Goal: Information Seeking & Learning: Check status

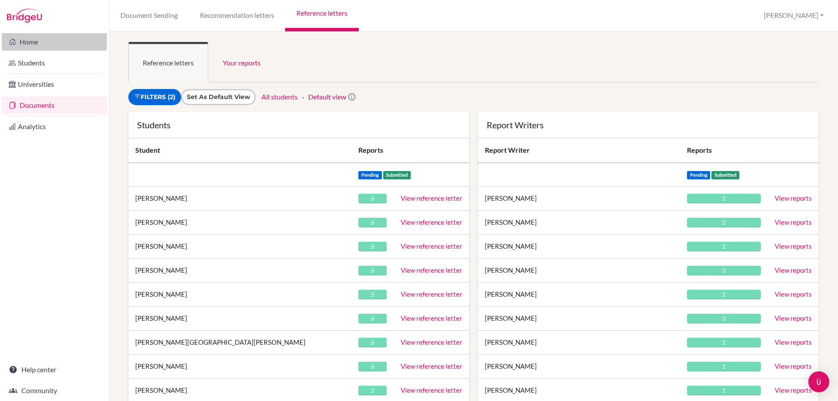
click at [37, 38] on link "Home" at bounding box center [54, 41] width 105 height 17
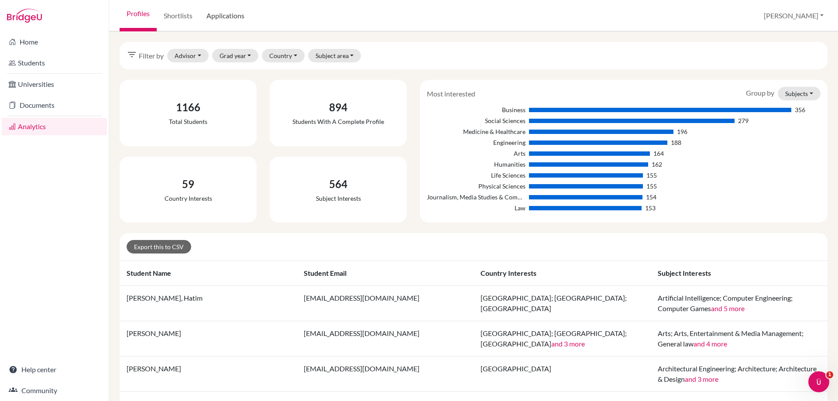
click at [231, 16] on link "Applications" at bounding box center [225, 15] width 52 height 31
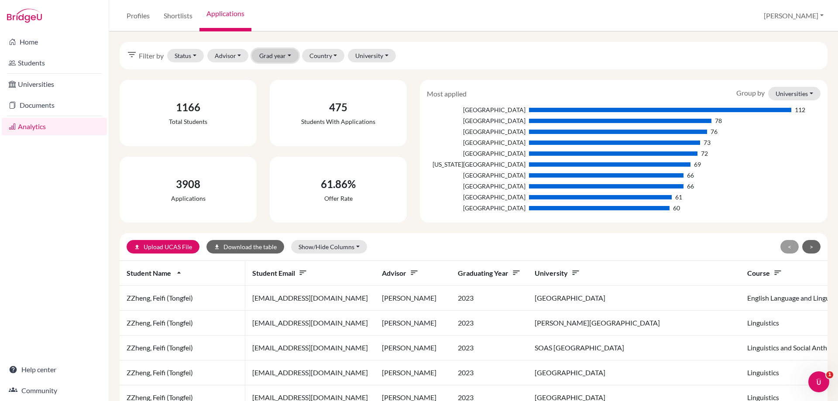
click at [269, 59] on button "Grad year" at bounding box center [275, 56] width 47 height 14
click at [275, 104] on span "2025" at bounding box center [271, 102] width 16 height 10
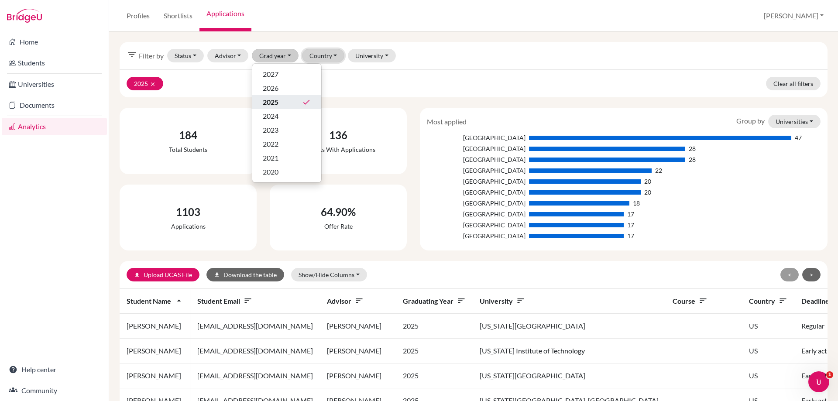
click at [320, 58] on button "Country" at bounding box center [323, 56] width 43 height 14
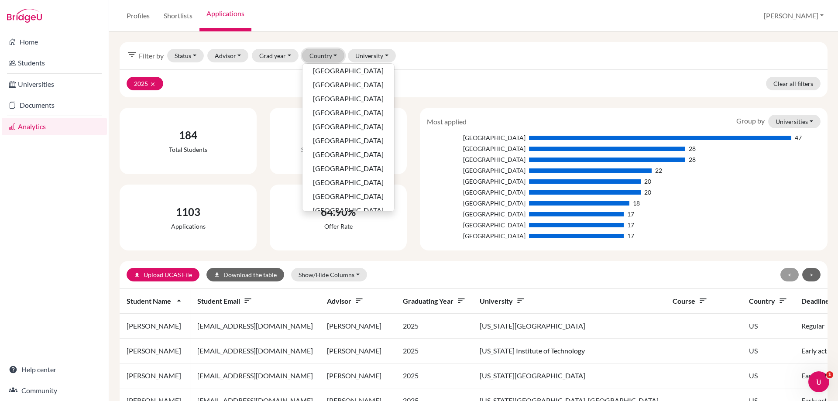
scroll to position [251, 0]
click at [342, 205] on span "United States of America" at bounding box center [348, 201] width 71 height 10
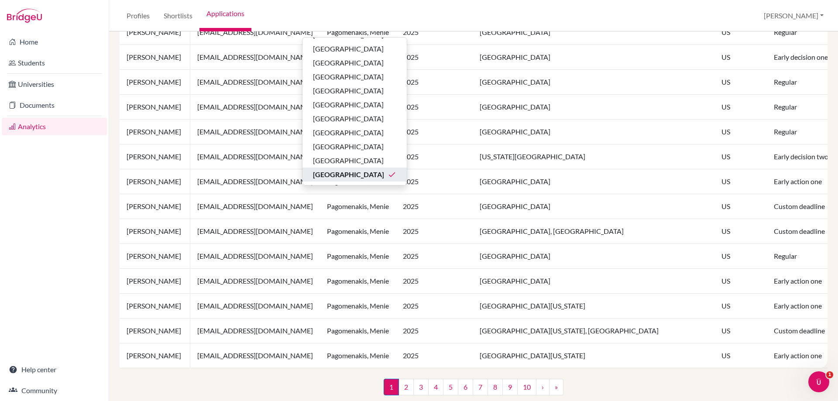
scroll to position [586, 0]
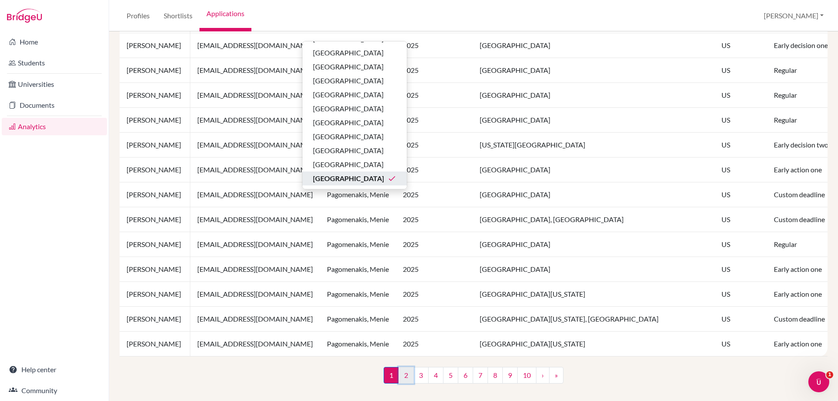
click at [399, 373] on link "2" at bounding box center [406, 375] width 15 height 17
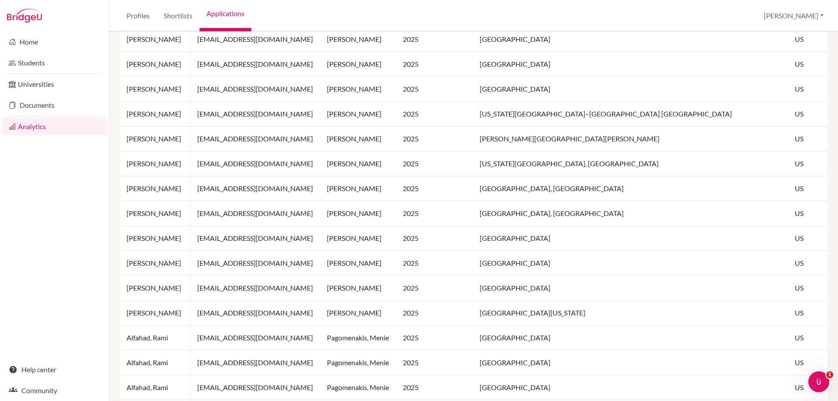
scroll to position [193, 0]
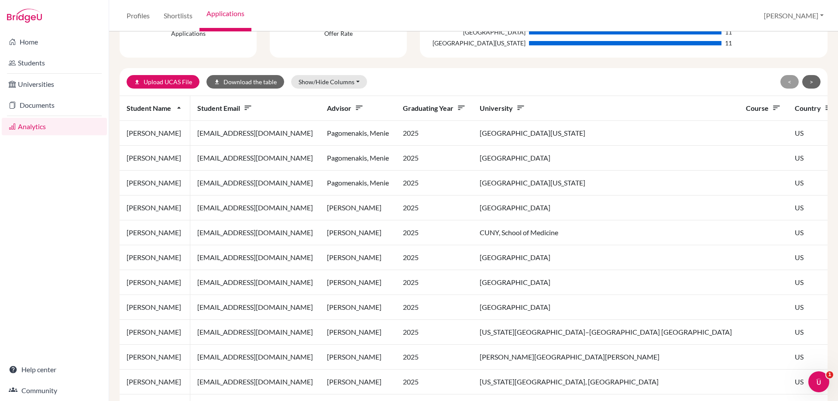
click at [516, 107] on icon "sort" at bounding box center [520, 107] width 9 height 9
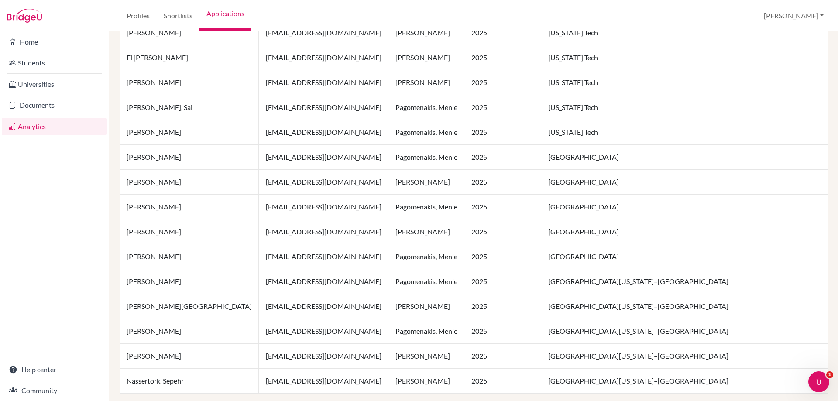
scroll to position [586, 0]
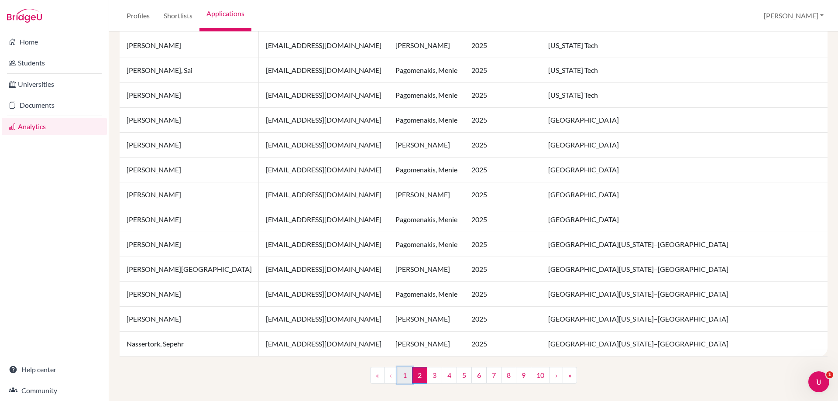
click at [403, 377] on link "1" at bounding box center [404, 375] width 15 height 17
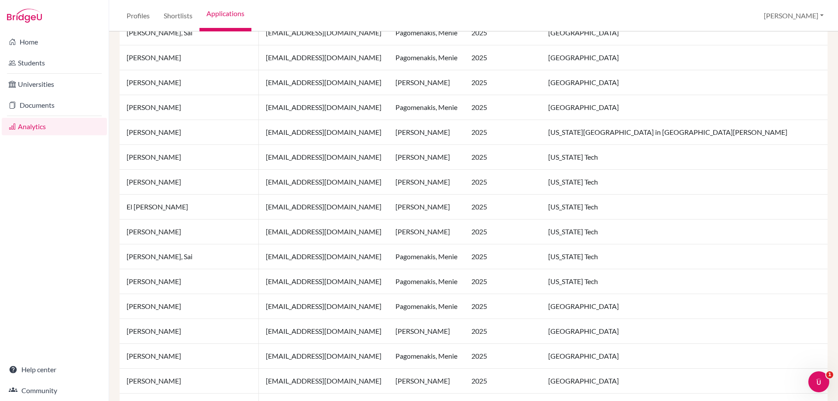
scroll to position [586, 0]
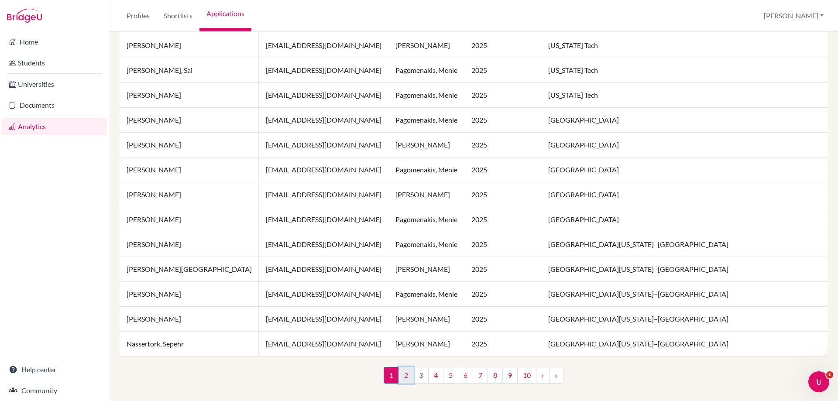
click at [403, 380] on link "2" at bounding box center [406, 375] width 15 height 17
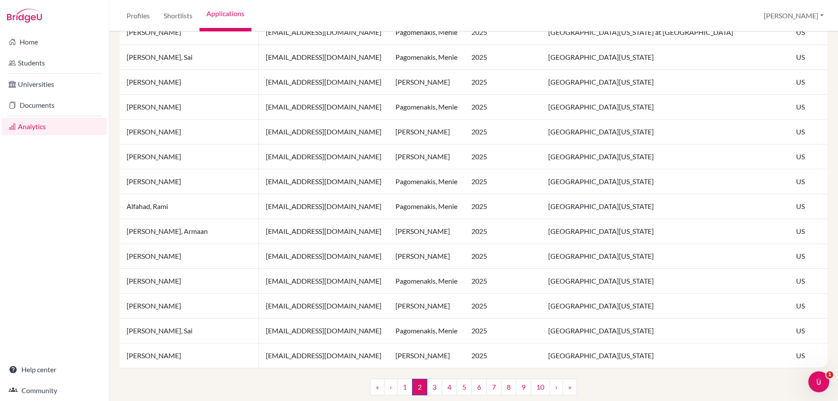
scroll to position [586, 0]
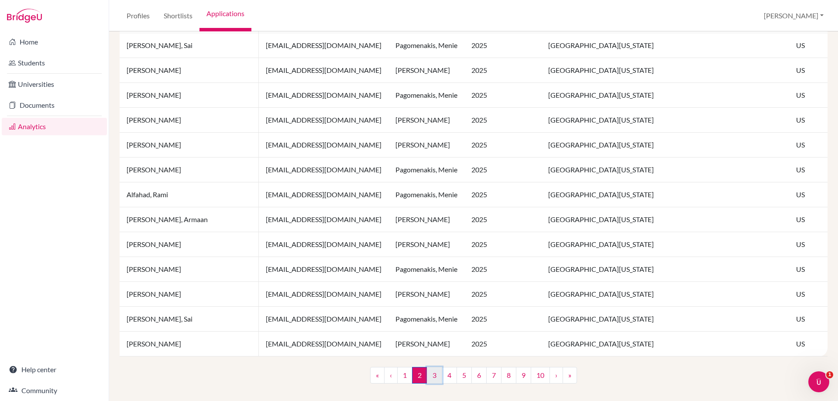
click at [431, 379] on link "3" at bounding box center [434, 375] width 15 height 17
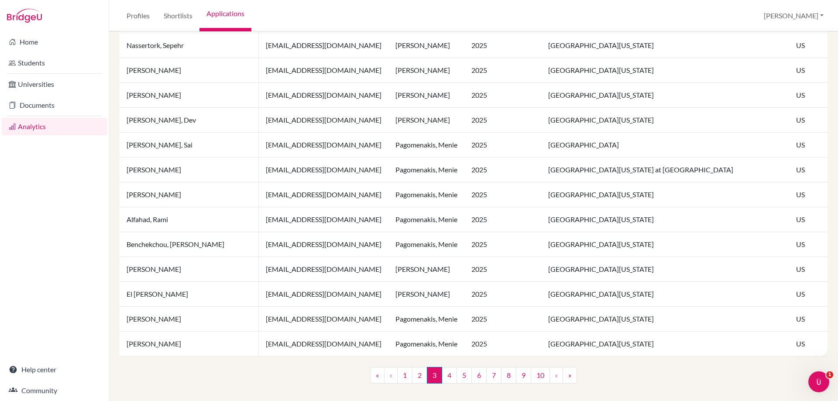
scroll to position [586, 0]
click at [503, 374] on link "8" at bounding box center [508, 375] width 15 height 17
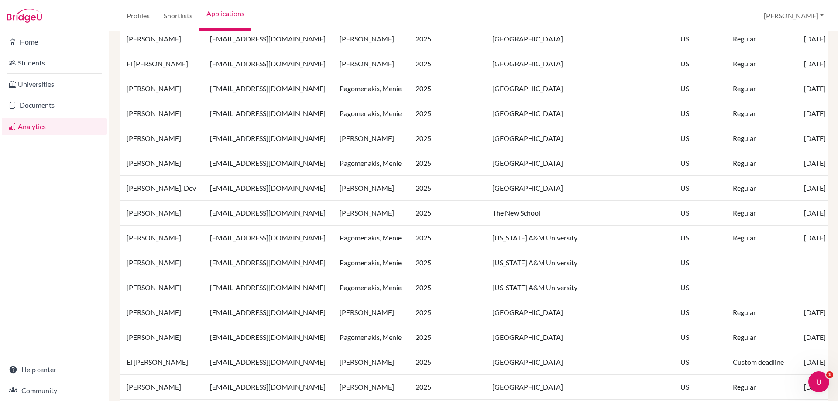
scroll to position [586, 0]
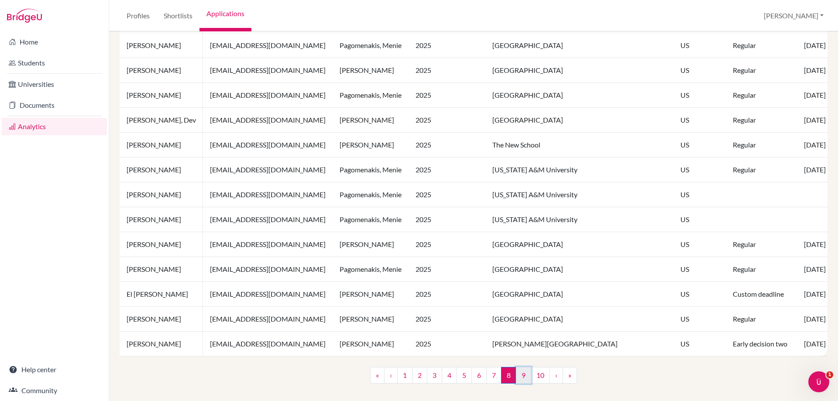
click at [517, 376] on link "9" at bounding box center [523, 375] width 15 height 17
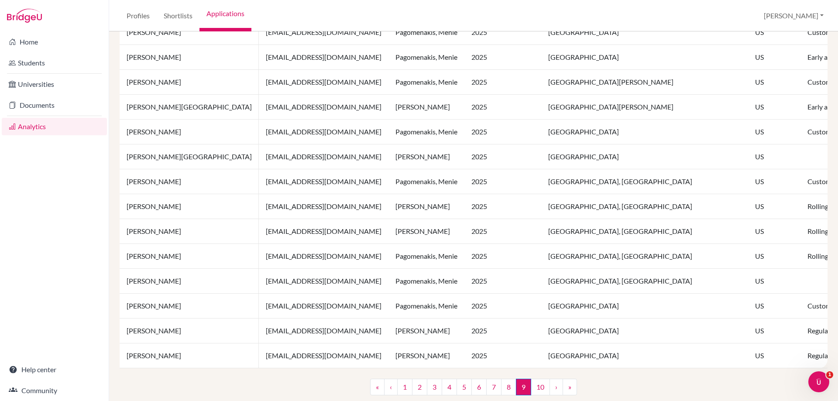
scroll to position [586, 0]
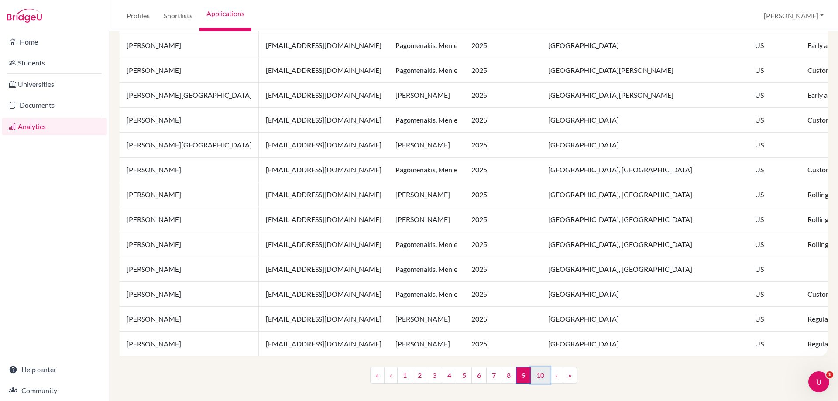
click at [543, 376] on link "10" at bounding box center [540, 375] width 19 height 17
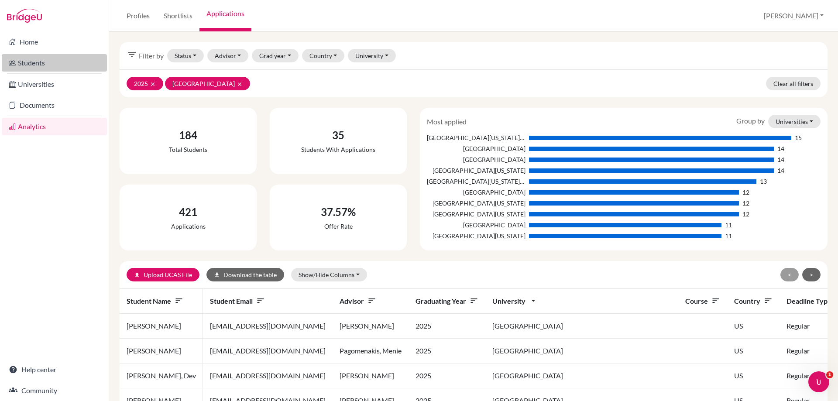
click at [27, 66] on link "Students" at bounding box center [54, 62] width 105 height 17
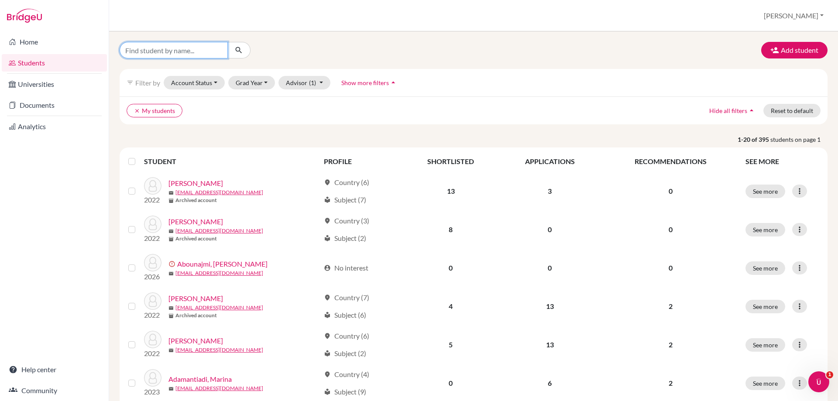
click at [148, 53] on input "Find student by name..." at bounding box center [174, 50] width 108 height 17
type input "prerit"
click button "submit" at bounding box center [238, 50] width 23 height 17
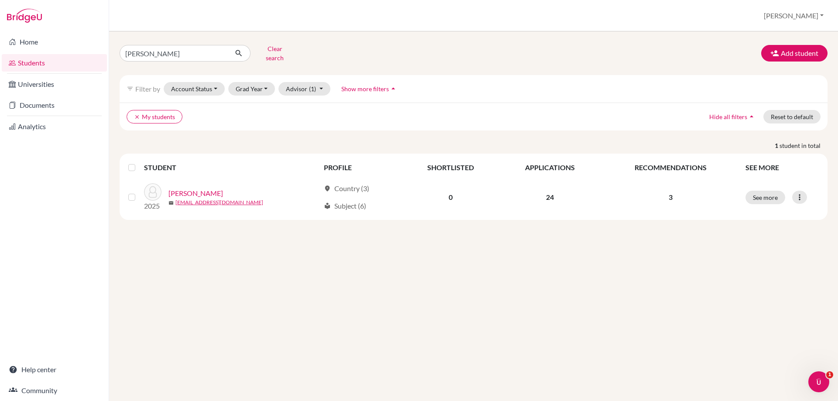
click at [565, 163] on th "APPLICATIONS" at bounding box center [550, 167] width 102 height 21
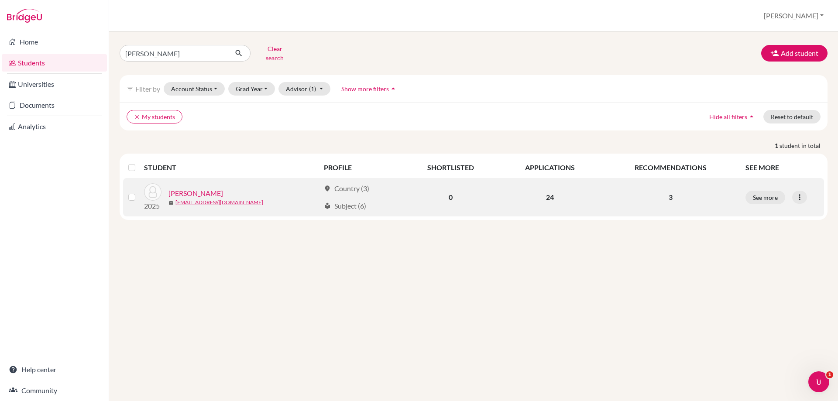
click at [195, 188] on link "Bucha, Prerit" at bounding box center [196, 193] width 55 height 10
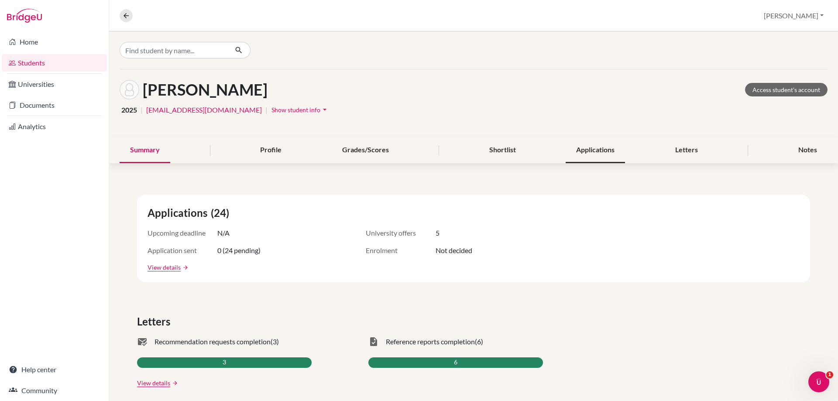
click at [597, 155] on div "Applications" at bounding box center [595, 151] width 59 height 26
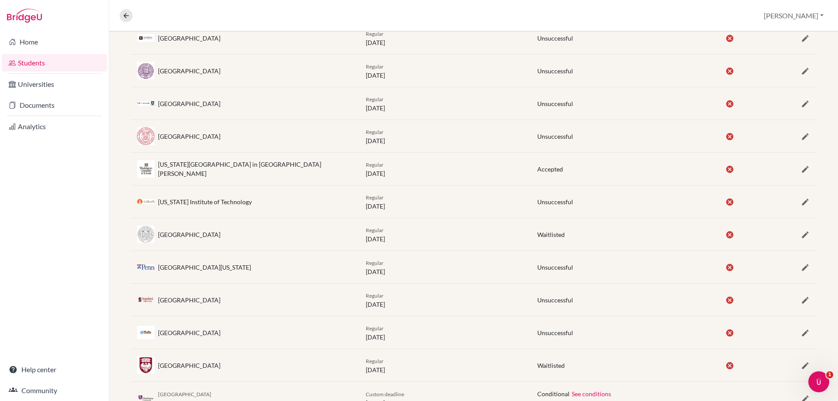
scroll to position [524, 0]
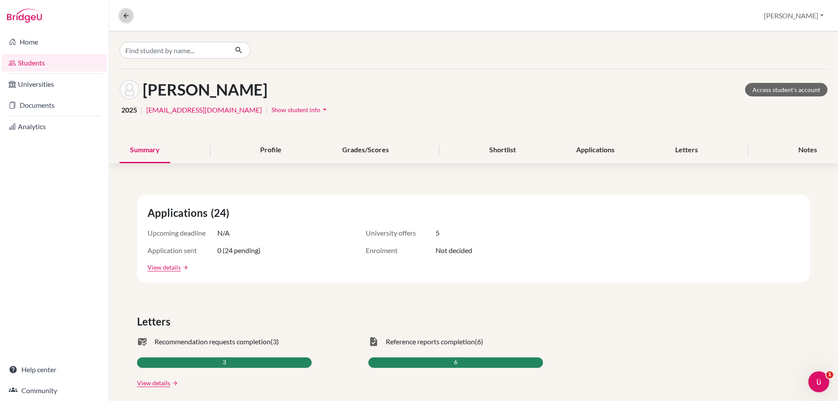
click at [129, 20] on button at bounding box center [126, 15] width 13 height 13
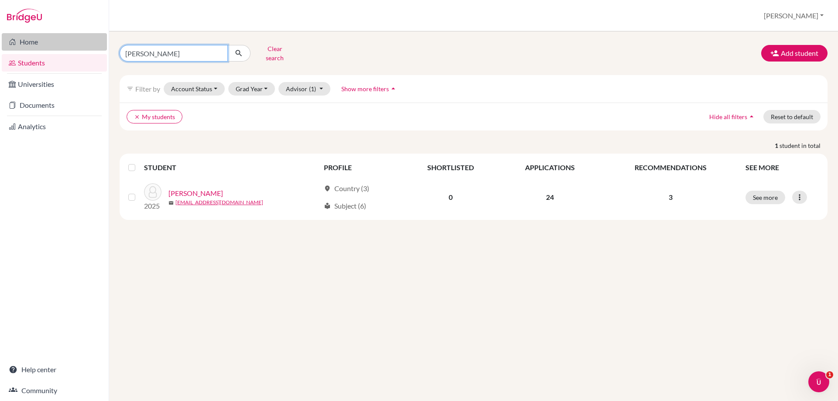
drag, startPoint x: 156, startPoint y: 48, endPoint x: 72, endPoint y: 43, distance: 84.9
click at [79, 52] on div "Home Students Universities Documents Analytics Help center Community Students o…" at bounding box center [419, 200] width 838 height 401
type input "simar"
click button "submit" at bounding box center [238, 53] width 23 height 17
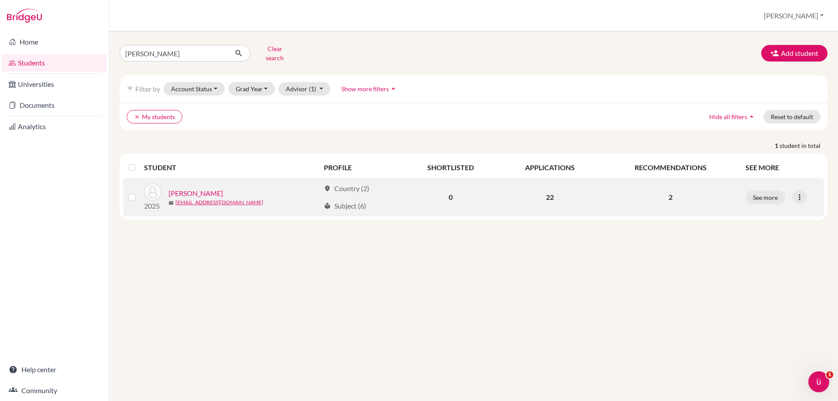
click at [182, 188] on link "Kaur, Simar" at bounding box center [196, 193] width 55 height 10
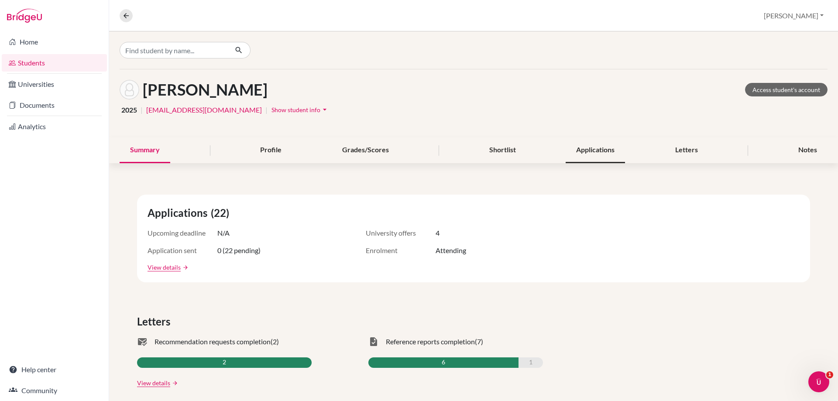
click at [583, 156] on div "Applications" at bounding box center [595, 151] width 59 height 26
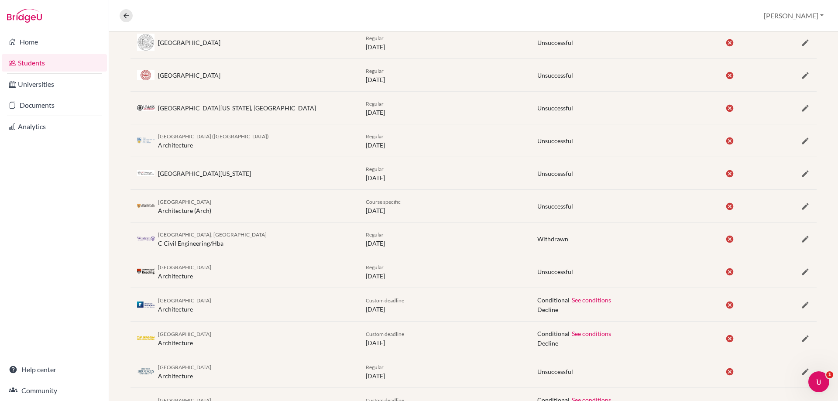
scroll to position [229, 0]
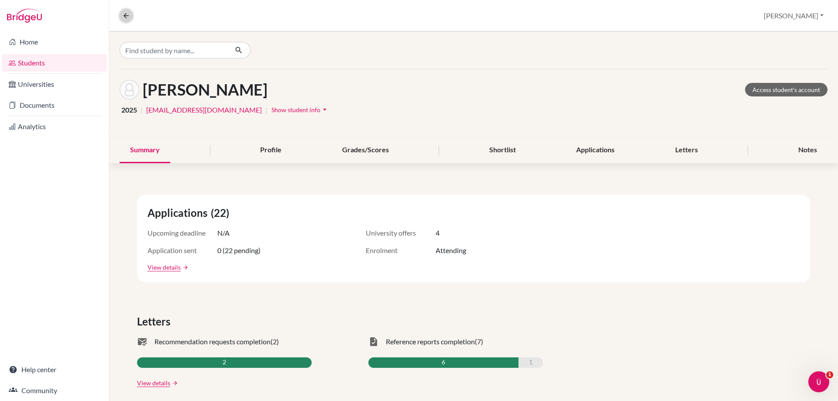
click at [125, 14] on icon at bounding box center [126, 16] width 8 height 8
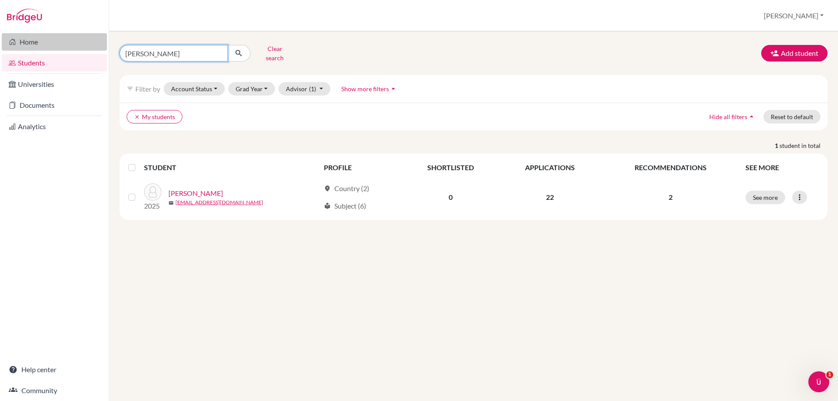
drag, startPoint x: 153, startPoint y: 47, endPoint x: 101, endPoint y: 50, distance: 51.6
click at [101, 50] on div "Home Students Universities Documents Analytics Help center Community Students o…" at bounding box center [419, 200] width 838 height 401
type input "dev"
click button "submit" at bounding box center [238, 53] width 23 height 17
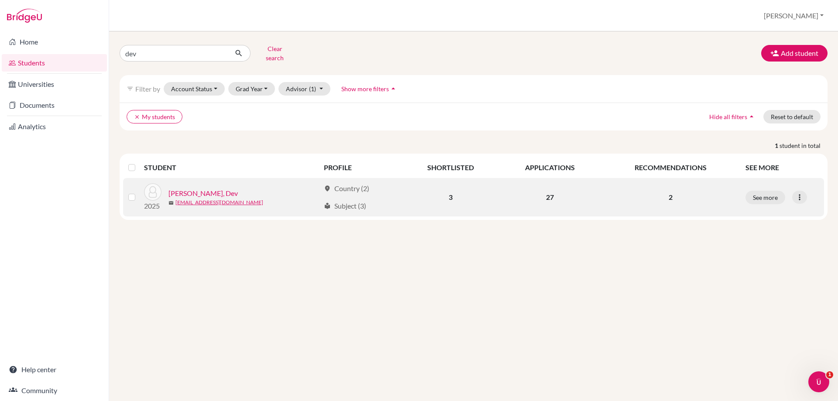
click at [186, 188] on link "[PERSON_NAME], Dev" at bounding box center [203, 193] width 69 height 10
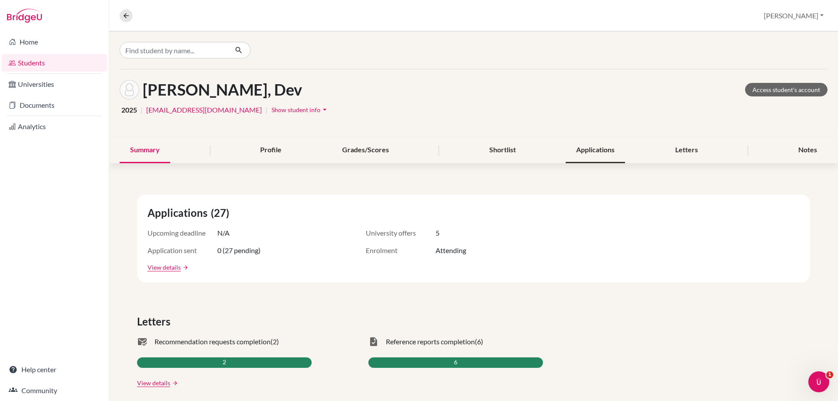
click at [593, 151] on div "Applications" at bounding box center [595, 151] width 59 height 26
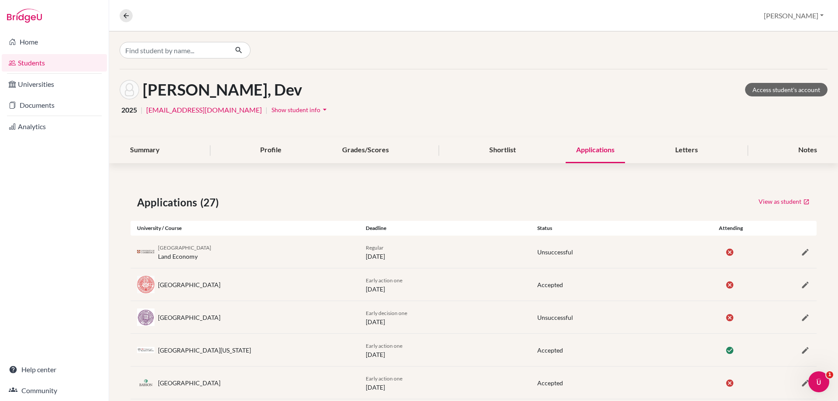
click at [41, 60] on link "Students" at bounding box center [54, 62] width 105 height 17
